Goal: Information Seeking & Learning: Check status

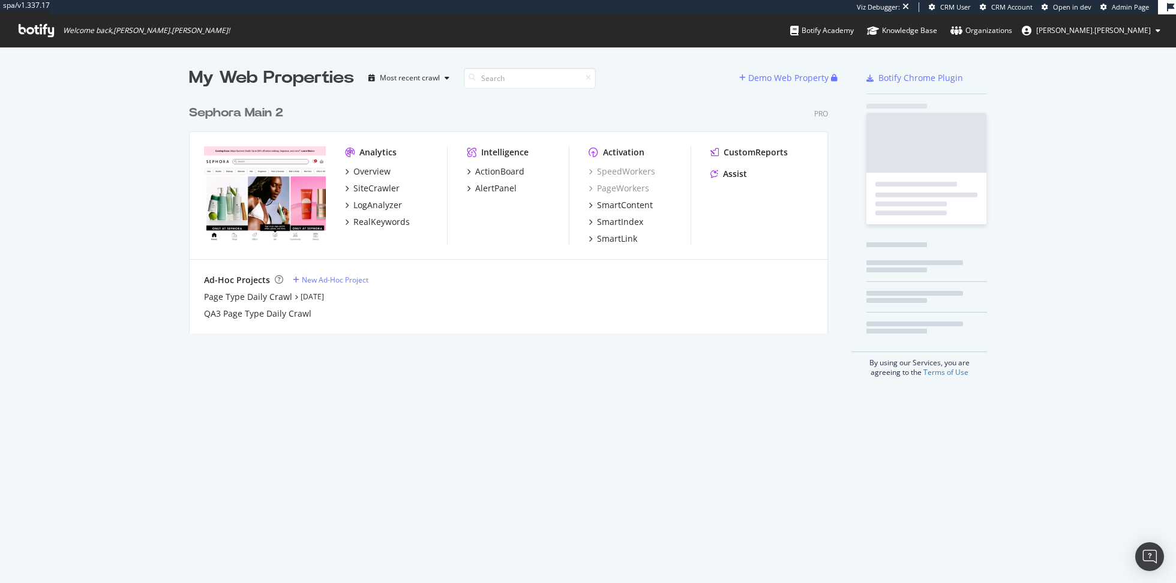
scroll to position [244, 648]
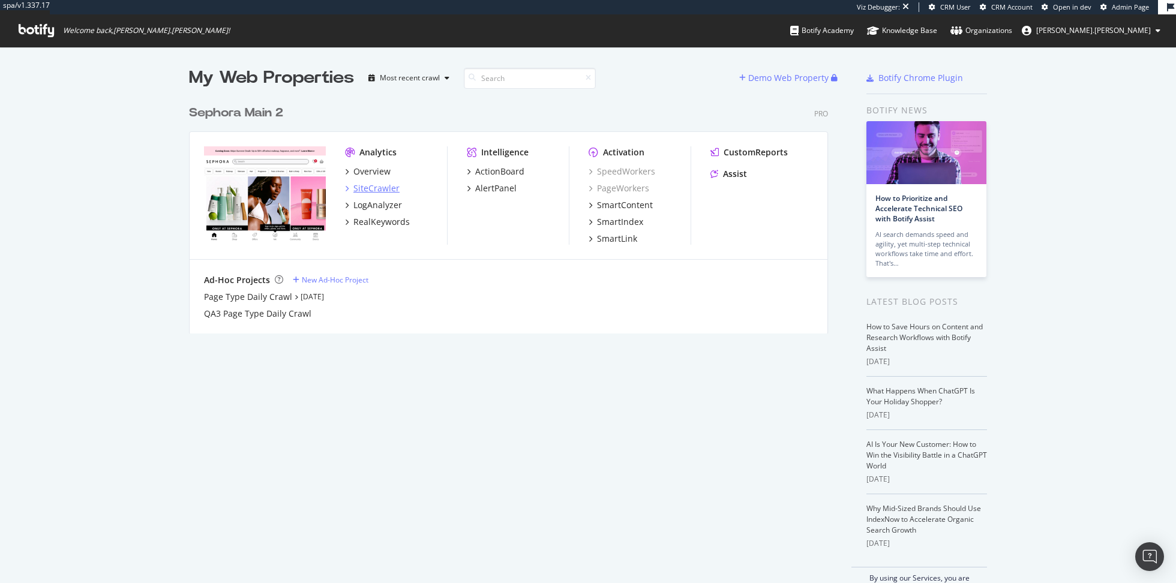
click at [375, 190] on div "SiteCrawler" at bounding box center [376, 188] width 46 height 12
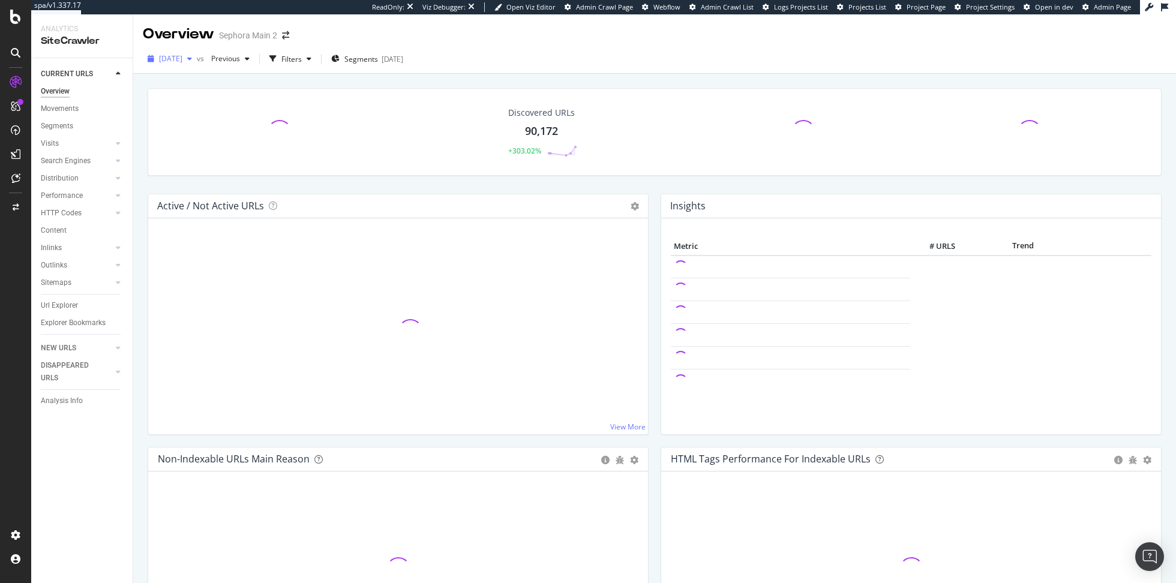
click at [182, 62] on span "[DATE]" at bounding box center [170, 58] width 23 height 10
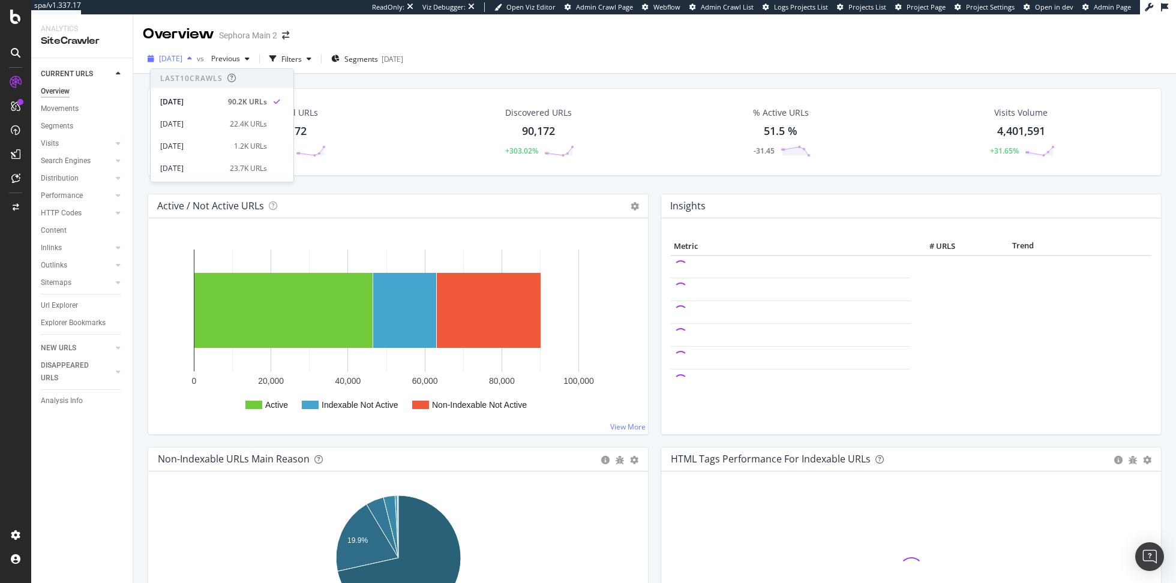
click at [182, 62] on span "2025 Sep. 5th" at bounding box center [170, 58] width 23 height 10
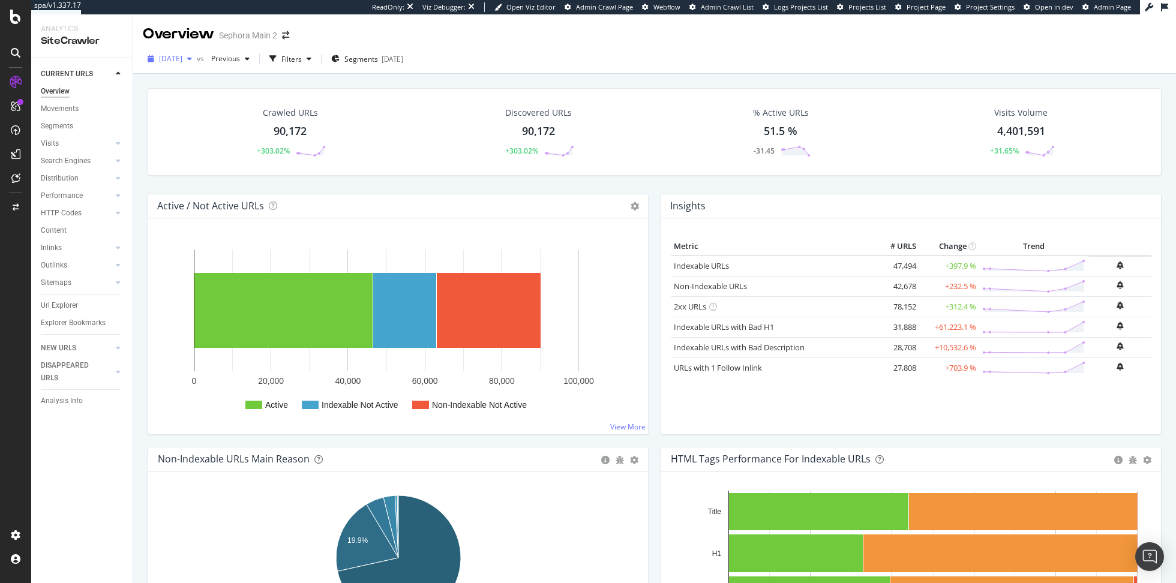
click at [182, 58] on span "2025 Sep. 5th" at bounding box center [170, 58] width 23 height 10
click at [393, 124] on div "Crawled URLs 90,172 +303.02%" at bounding box center [290, 132] width 248 height 62
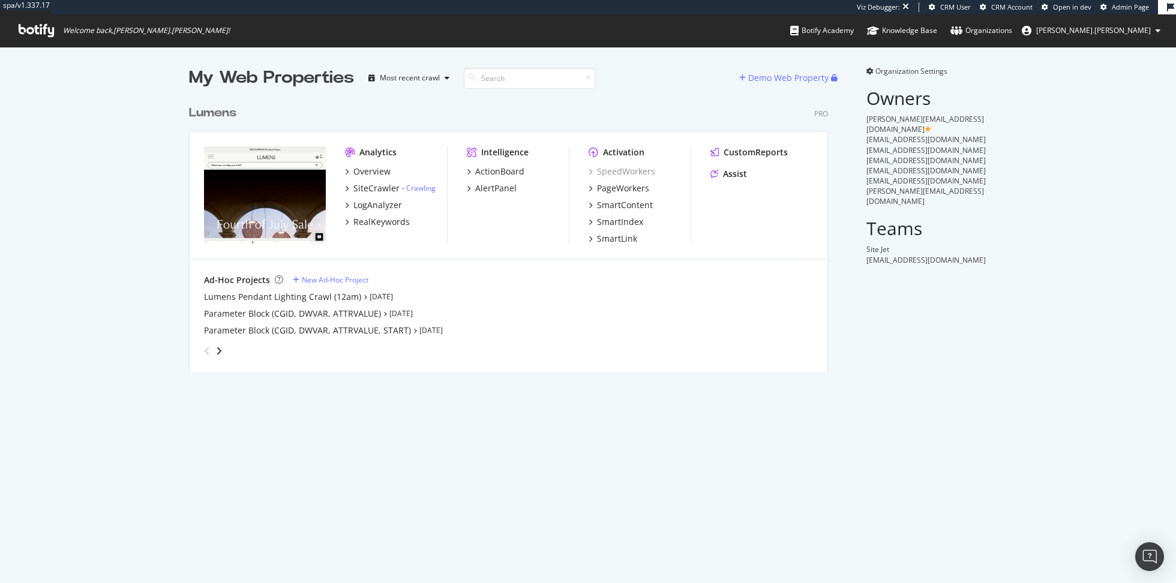
scroll to position [282, 648]
click at [368, 186] on div "SiteCrawler" at bounding box center [376, 188] width 46 height 12
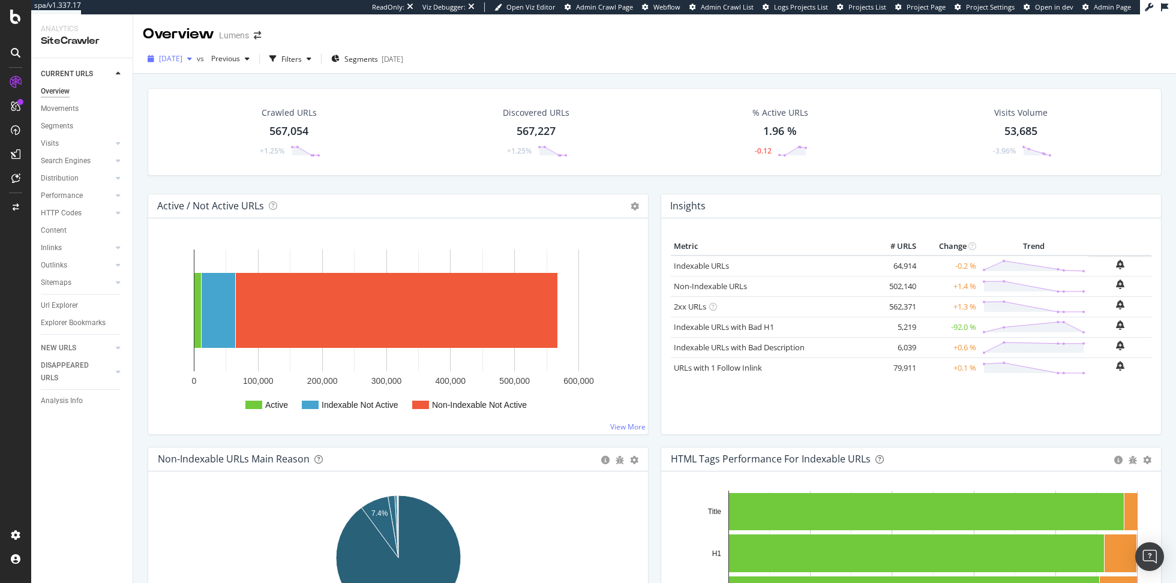
click at [182, 62] on span "[DATE]" at bounding box center [170, 58] width 23 height 10
click at [76, 509] on div "Configure and access your website analyses" at bounding box center [108, 511] width 143 height 10
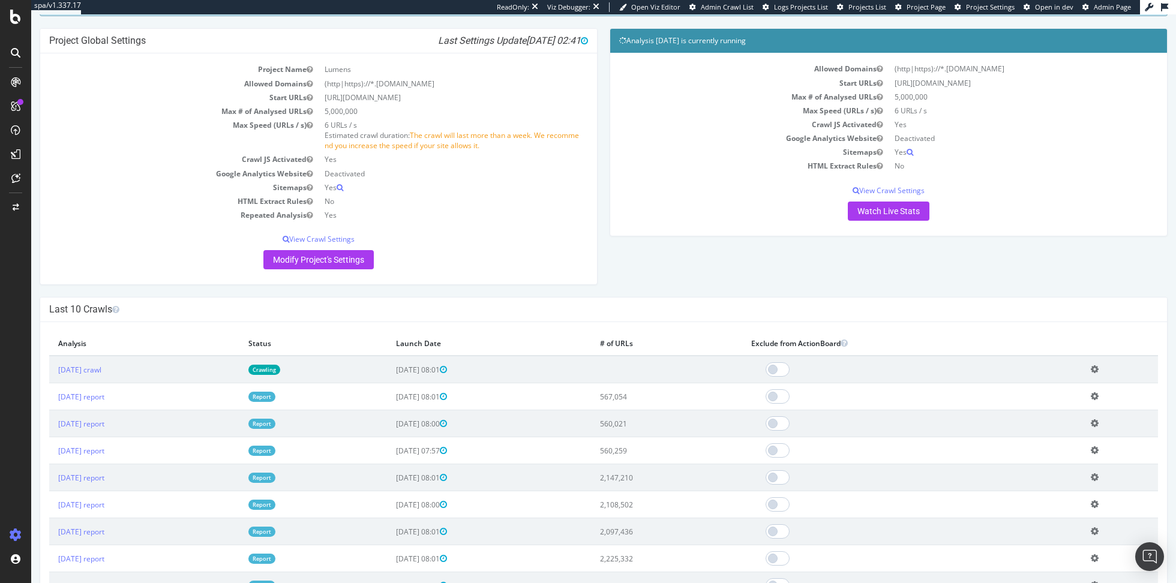
scroll to position [87, 0]
